Goal: Check status: Check status

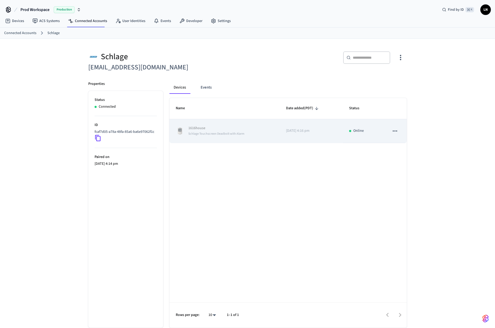
click at [211, 134] on span "Schlage Touchscreen Deadbolt with Alarm" at bounding box center [216, 133] width 56 height 4
click at [206, 125] on p "1616house" at bounding box center [216, 127] width 56 height 5
click at [392, 129] on icon "sticky table" at bounding box center [394, 130] width 7 height 7
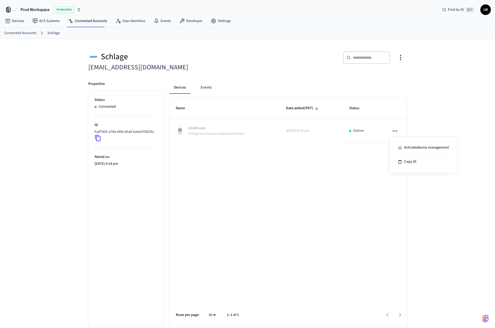
click at [218, 85] on div at bounding box center [247, 164] width 495 height 328
click at [209, 86] on button "Events" at bounding box center [205, 87] width 19 height 13
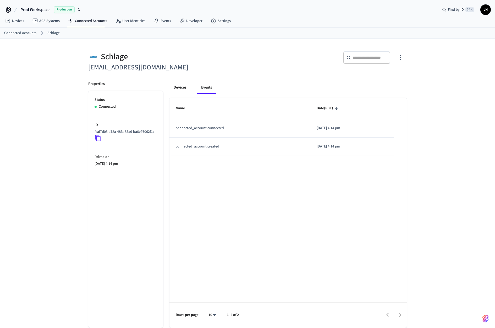
click at [175, 87] on button "Devices" at bounding box center [179, 87] width 21 height 13
